Goal: Task Accomplishment & Management: Complete application form

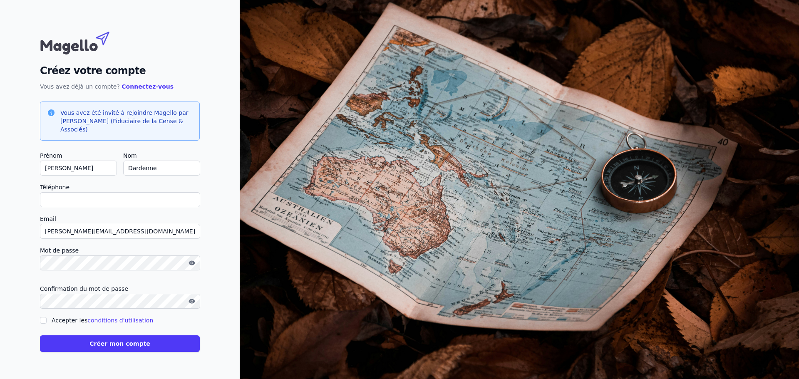
click at [135, 204] on input "Téléphone" at bounding box center [120, 199] width 160 height 15
type input "[PHONE_NUMBER]"
click at [42, 320] on input "Accepter les conditions d'utilisation" at bounding box center [43, 320] width 7 height 7
checkbox input "true"
click at [120, 342] on button "Créer mon compte" at bounding box center [120, 344] width 160 height 17
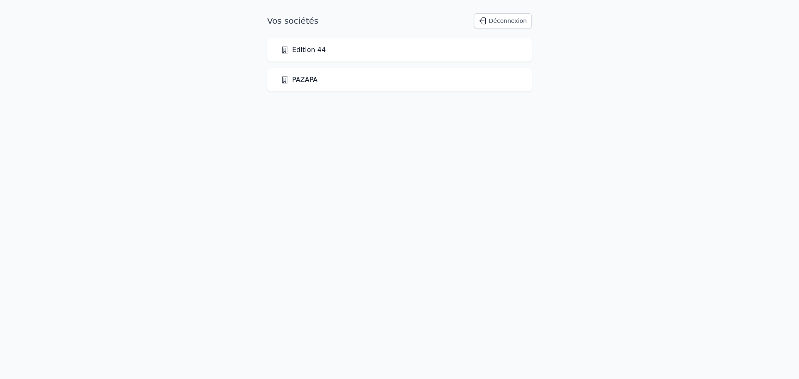
click at [345, 82] on div "PAZAPA" at bounding box center [400, 80] width 238 height 10
click at [302, 80] on link "PAZAPA" at bounding box center [299, 80] width 37 height 10
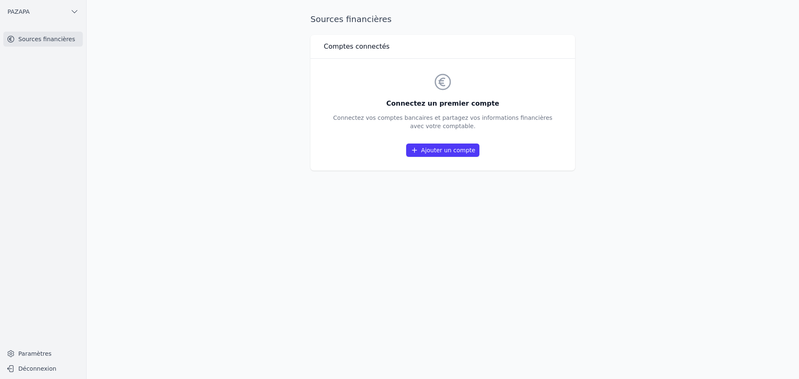
click at [451, 150] on link "Ajouter un compte" at bounding box center [442, 150] width 73 height 13
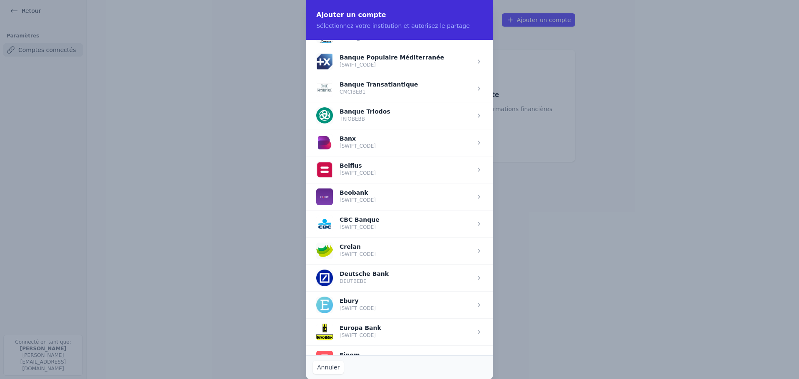
scroll to position [210, 0]
